Goal: Register for event/course

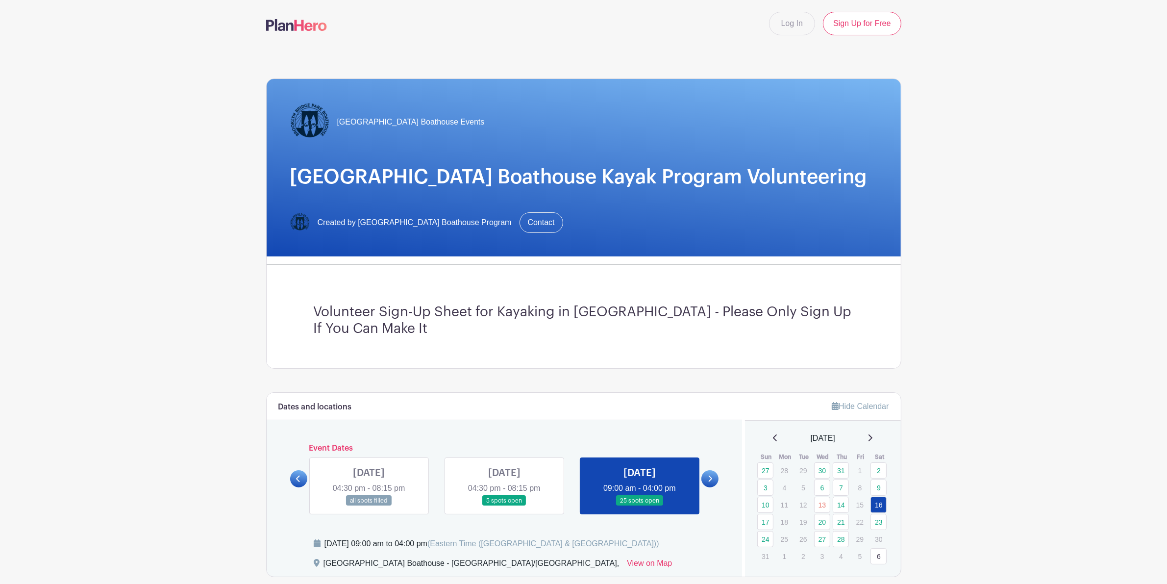
click at [505, 506] on link at bounding box center [505, 506] width 0 height 0
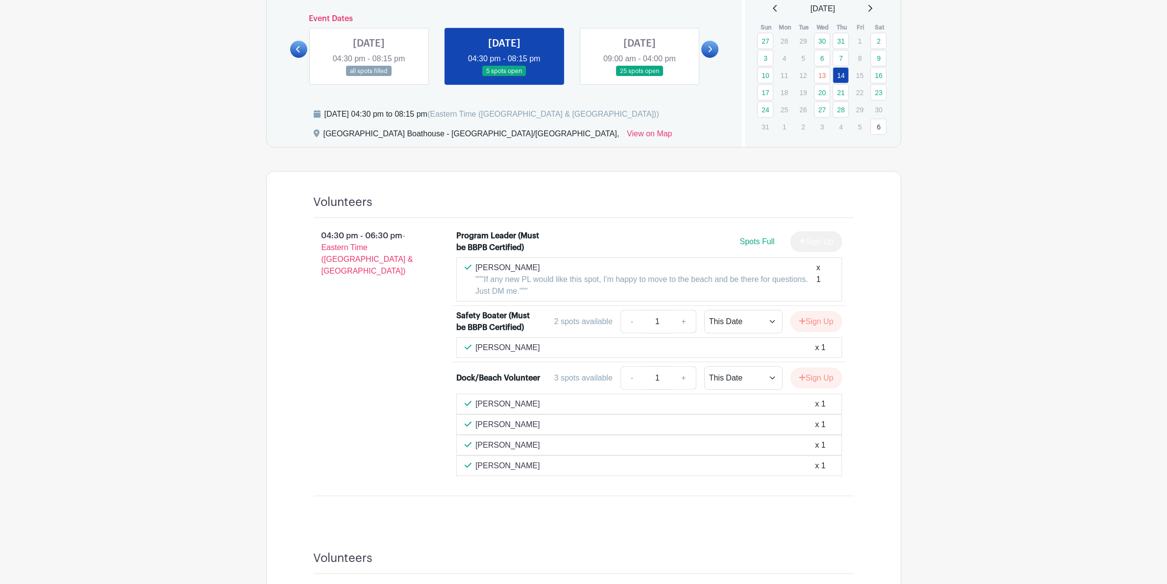
scroll to position [306, 0]
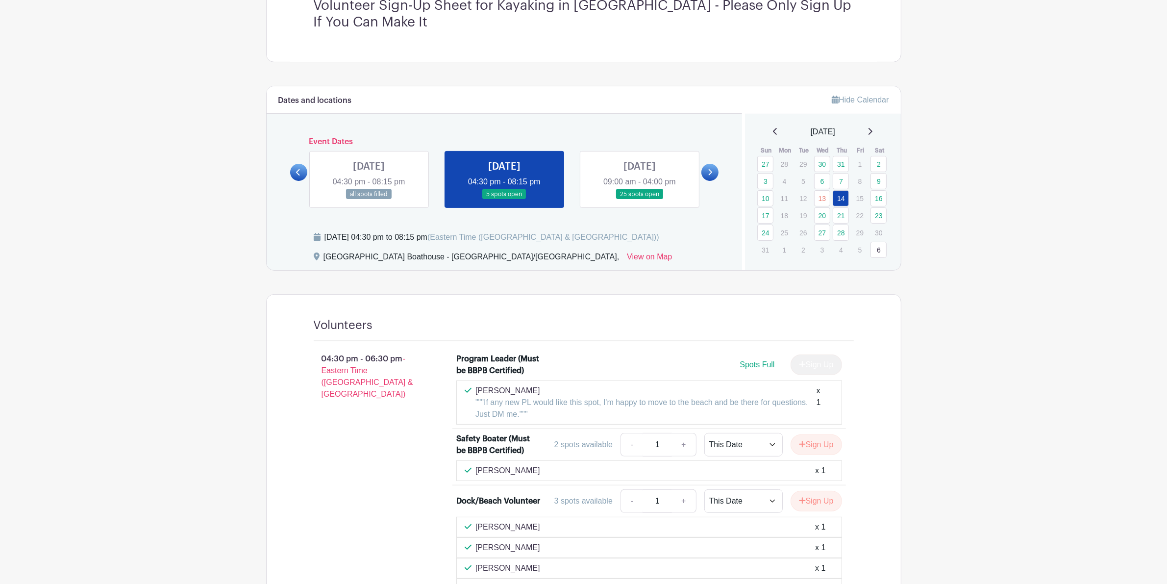
click at [640, 200] on link at bounding box center [640, 200] width 0 height 0
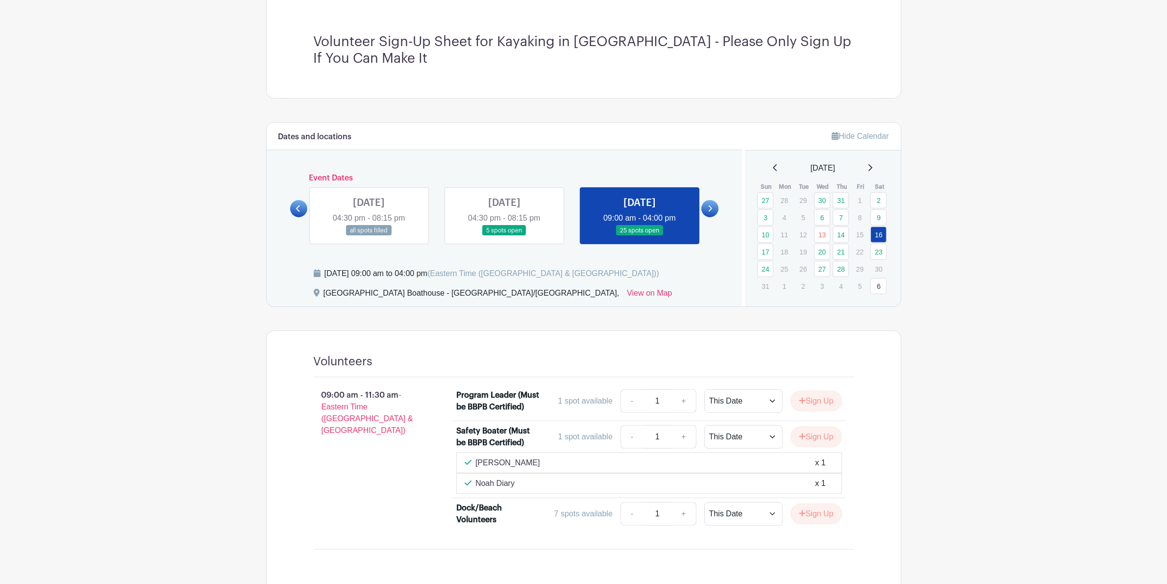
scroll to position [245, 0]
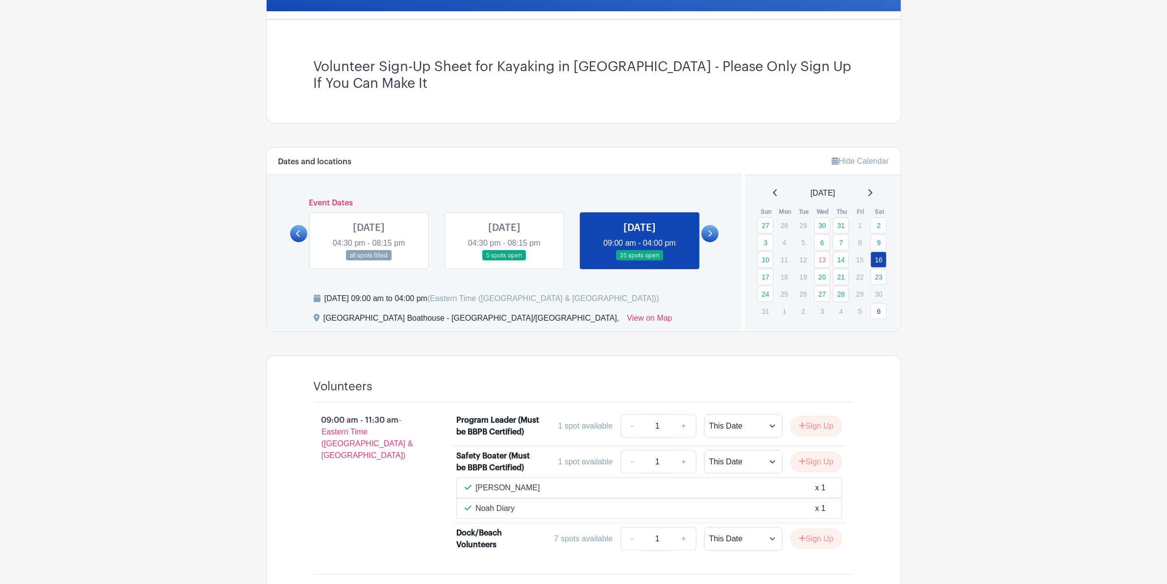
click at [369, 261] on link at bounding box center [369, 261] width 0 height 0
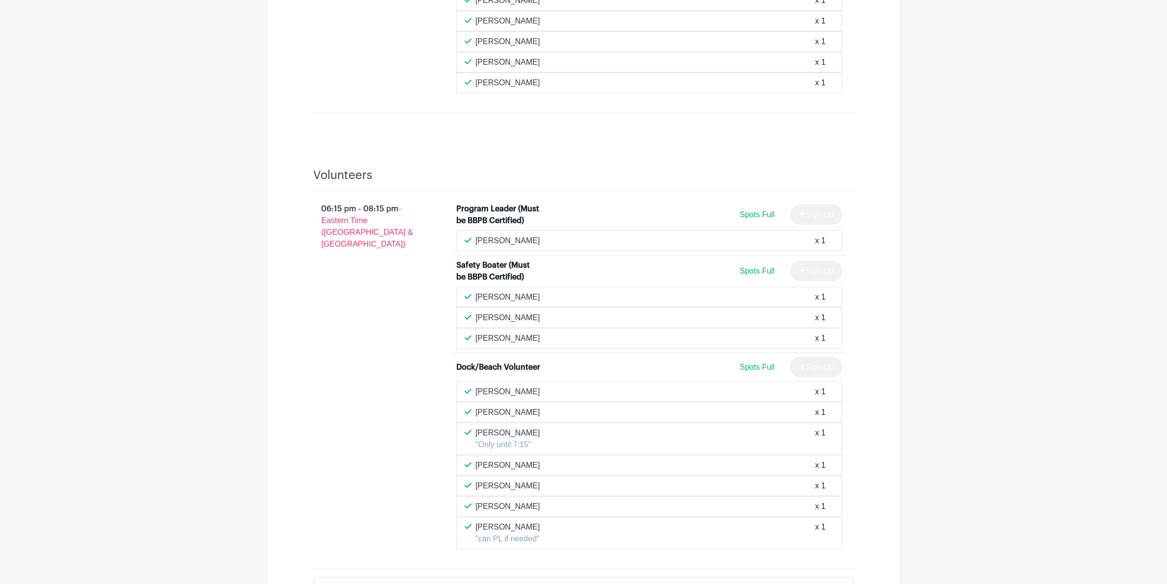
scroll to position [919, 0]
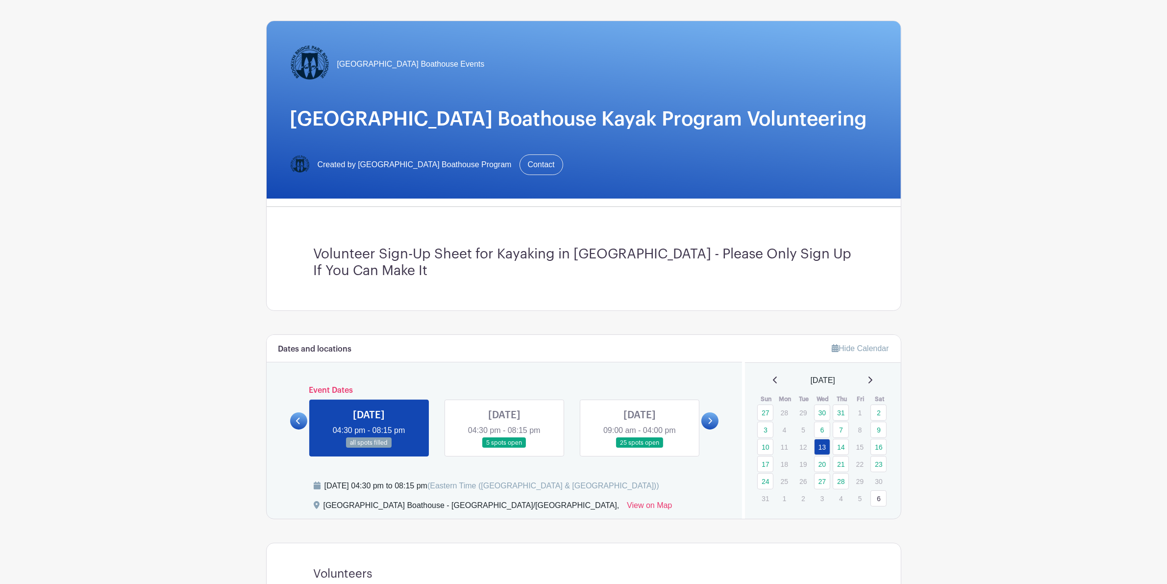
scroll to position [123, 0]
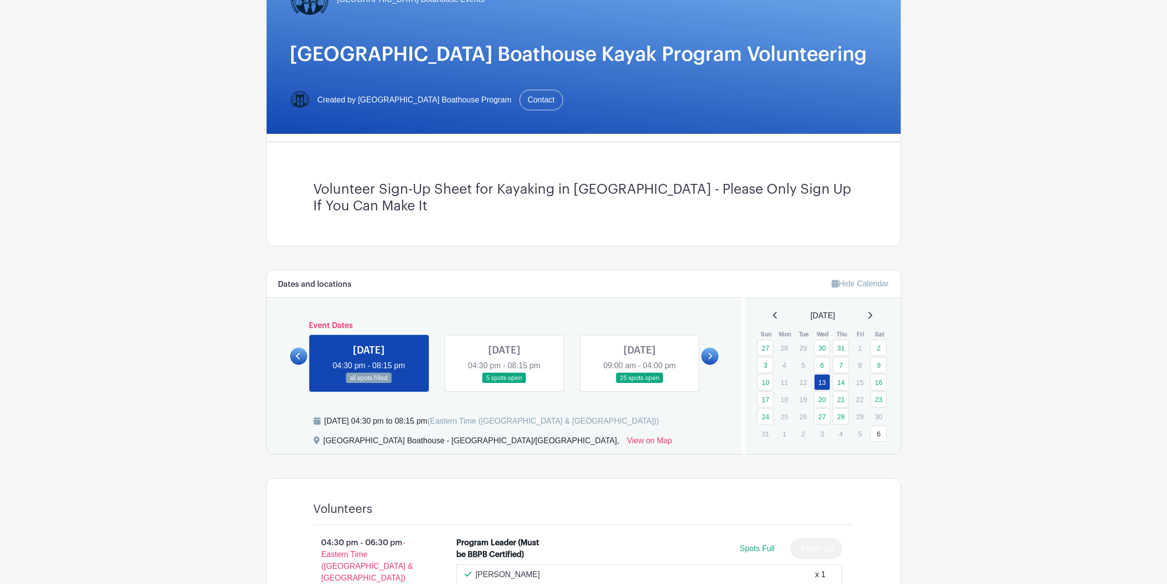
click at [505, 383] on link at bounding box center [505, 383] width 0 height 0
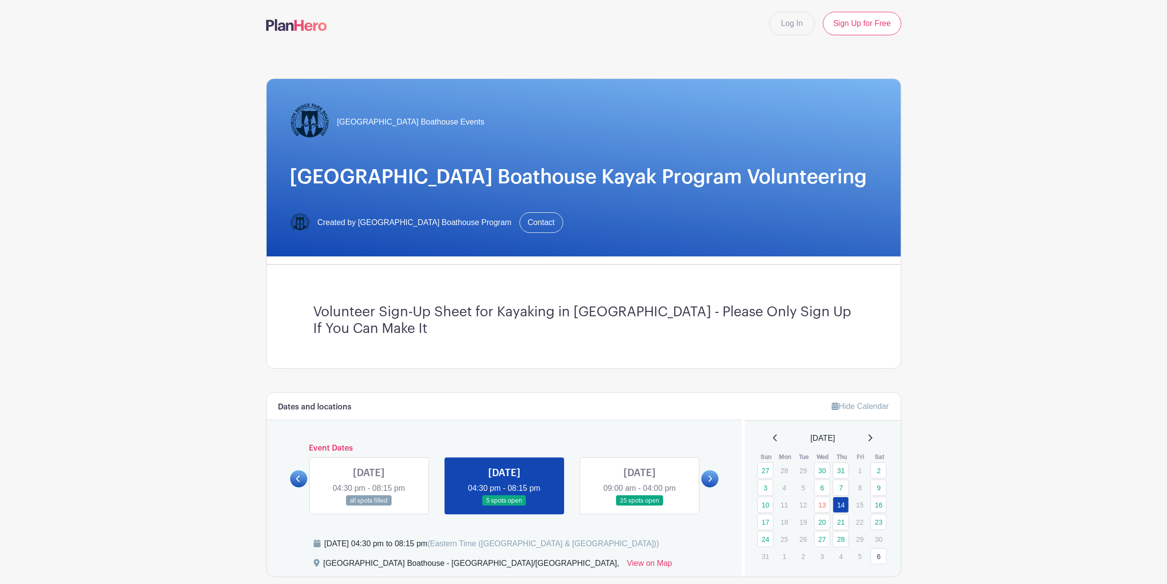
drag, startPoint x: 694, startPoint y: 498, endPoint x: 686, endPoint y: 498, distance: 7.4
click at [640, 506] on link at bounding box center [640, 506] width 0 height 0
